Goal: Task Accomplishment & Management: Use online tool/utility

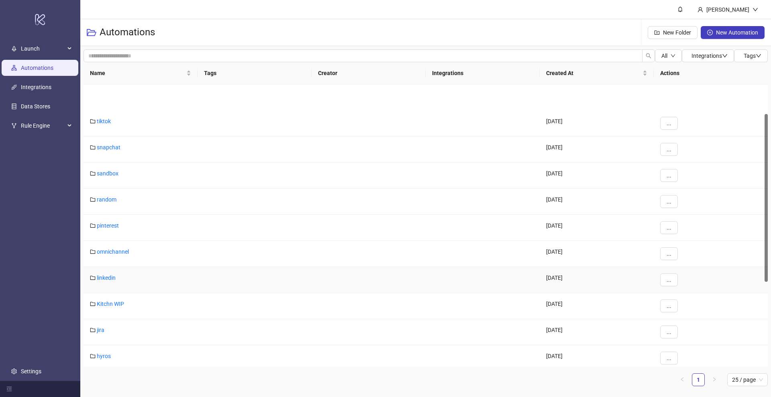
scroll to position [50, 0]
click at [114, 356] on link "facebook" at bounding box center [108, 358] width 23 height 6
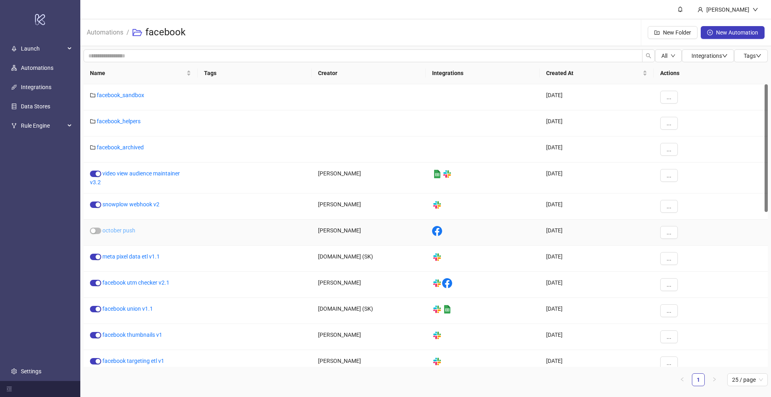
click at [134, 232] on link "october push" at bounding box center [118, 230] width 33 height 6
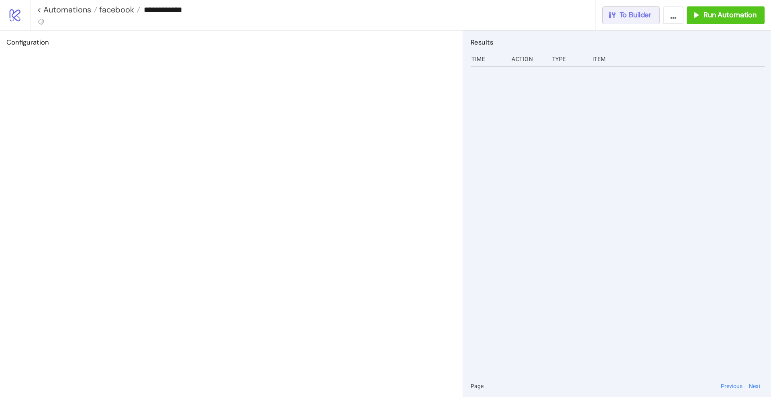
click at [640, 18] on span "To Builder" at bounding box center [635, 14] width 32 height 9
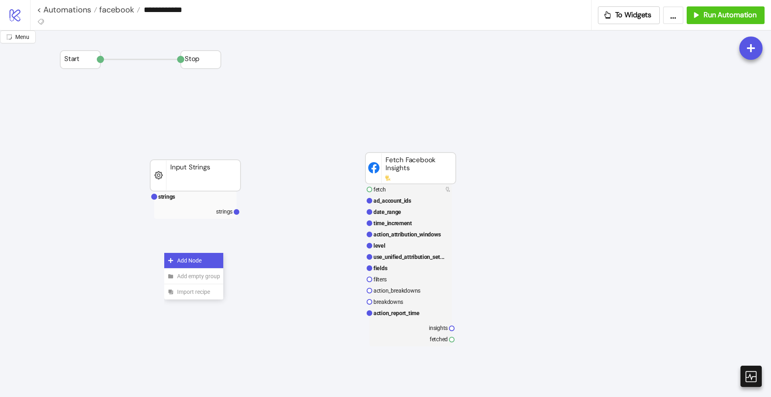
click at [189, 261] on span "Add Node" at bounding box center [198, 260] width 43 height 9
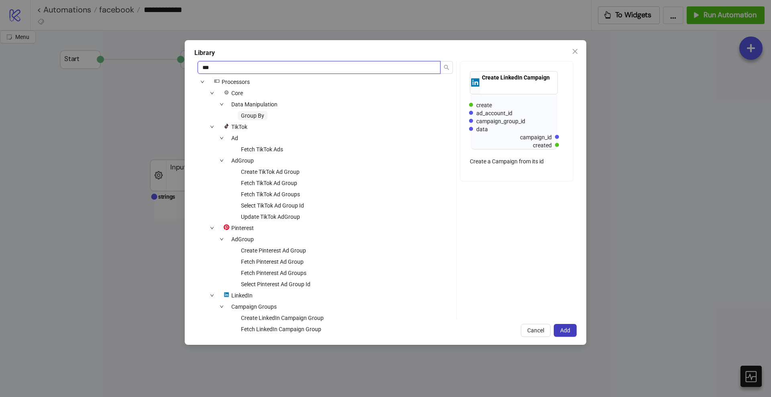
type input "***"
drag, startPoint x: 263, startPoint y: 115, endPoint x: 274, endPoint y: 121, distance: 11.9
click at [263, 115] on span "Group By" at bounding box center [252, 115] width 23 height 6
click at [568, 327] on span "Add" at bounding box center [565, 330] width 10 height 6
